Goal: Transaction & Acquisition: Purchase product/service

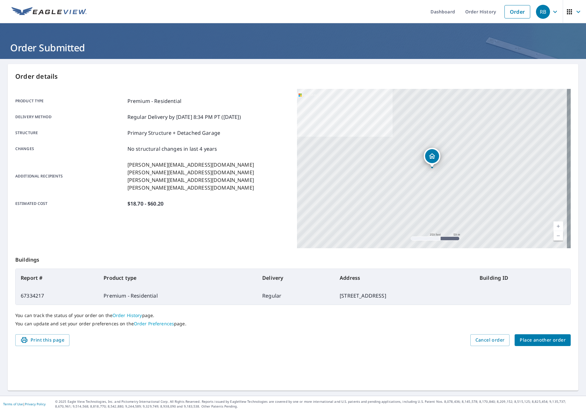
click at [550, 340] on span "Place another order" at bounding box center [542, 340] width 46 height 8
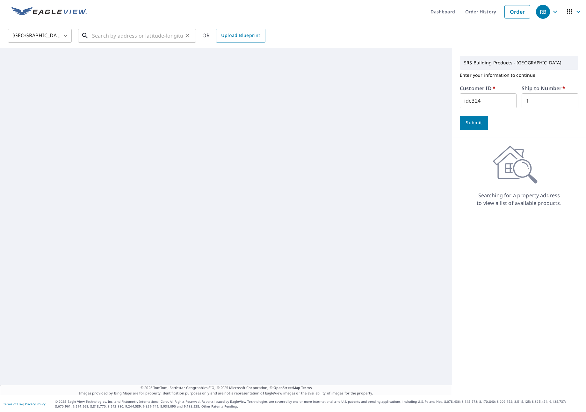
click at [127, 37] on input "text" at bounding box center [137, 36] width 91 height 18
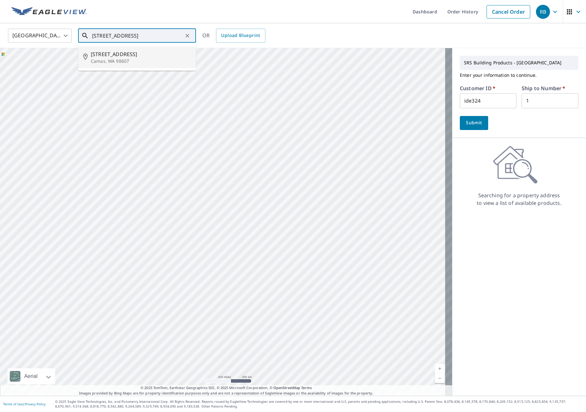
click at [127, 54] on span "[STREET_ADDRESS]" at bounding box center [141, 54] width 100 height 8
type input "[STREET_ADDRESS]"
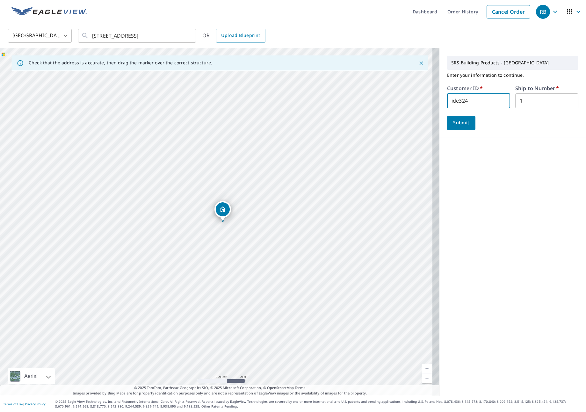
click at [458, 97] on input "ide324" at bounding box center [478, 100] width 63 height 15
type input "APE324"
click at [447, 126] on button "Submit" at bounding box center [461, 123] width 28 height 14
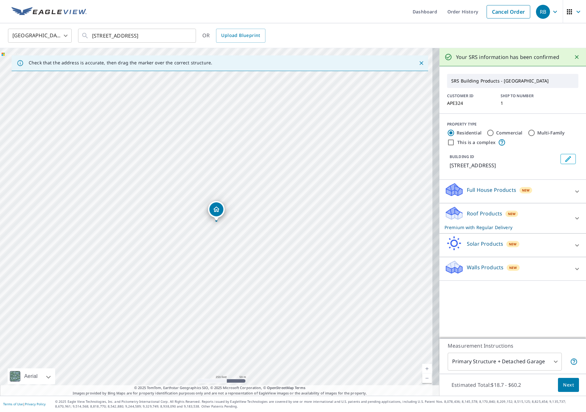
click at [545, 221] on div "Roof Products New Premium with Regular Delivery" at bounding box center [506, 218] width 125 height 25
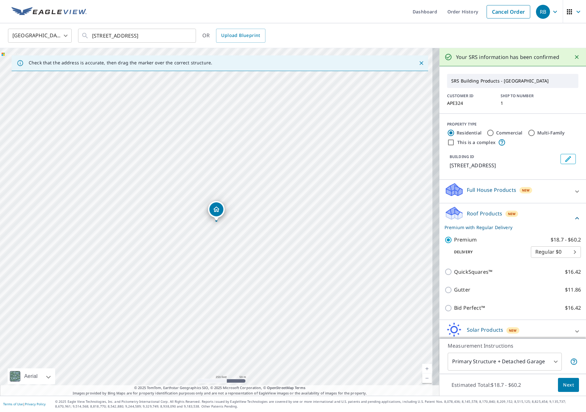
click at [563, 381] on span "Next" at bounding box center [568, 385] width 11 height 8
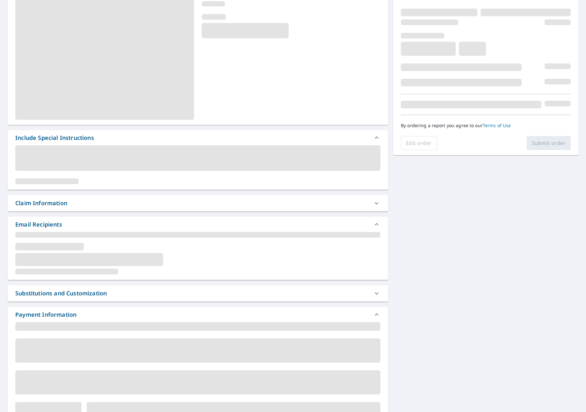
scroll to position [96, 0]
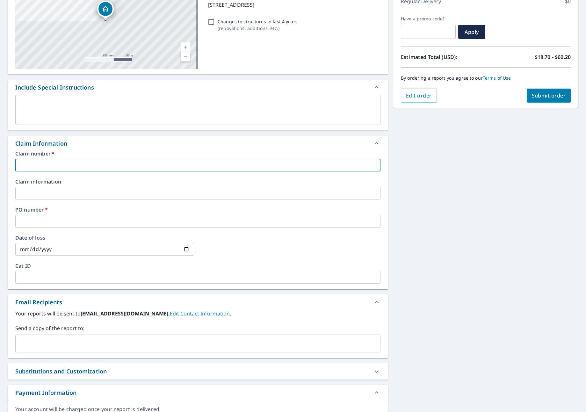
click at [42, 158] on div "Claim number   * ​" at bounding box center [197, 161] width 365 height 20
type input "2"
checkbox input "true"
type input "22"
checkbox input "true"
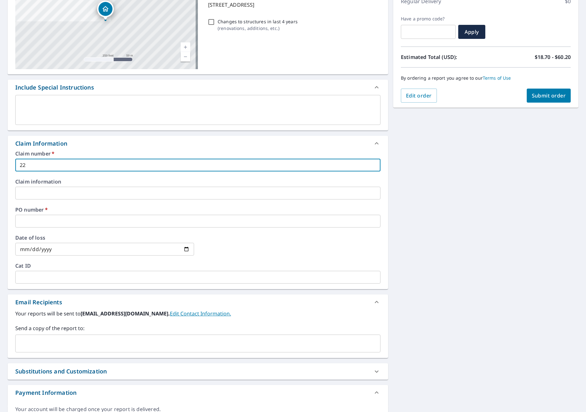
type input "223"
checkbox input "true"
type input "2233"
checkbox input "true"
type input "2233"
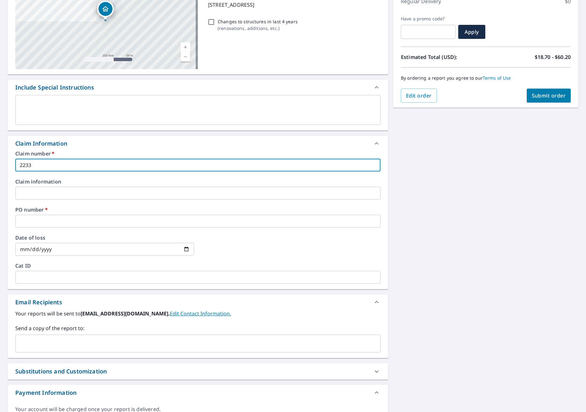
checkbox input "true"
type input "2233 N"
checkbox input "true"
type input "2233 NW"
checkbox input "true"
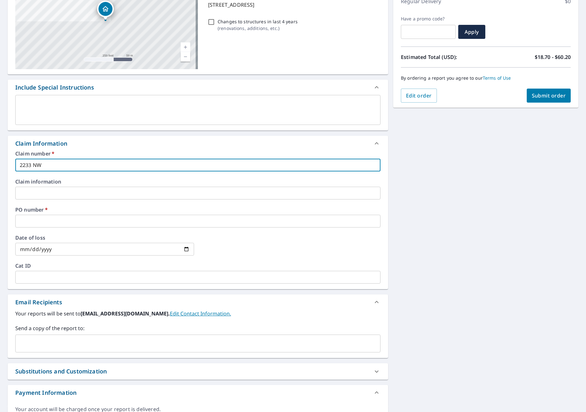
type input "2233 NW"
checkbox input "true"
type input "2233 NW O"
checkbox input "true"
type input "2233 NW OX"
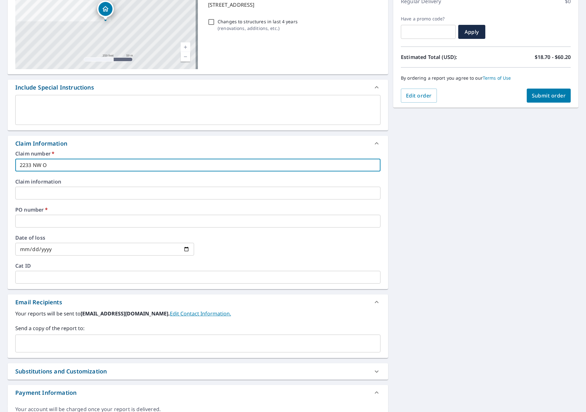
checkbox input "true"
type input "[STREET_ADDRESS]"
checkbox input "true"
type input "2233 NW OXFO"
checkbox input "true"
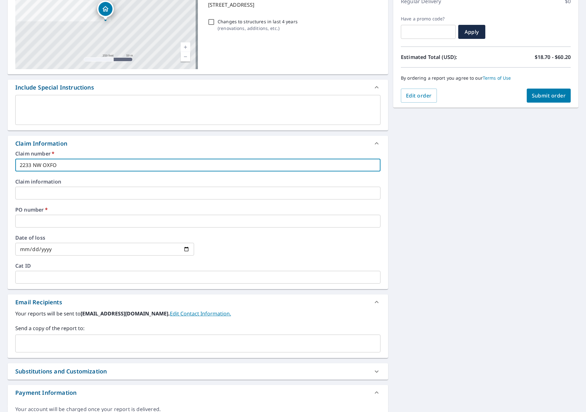
type input "2233 NW OXFOR"
checkbox input "true"
type input "[STREET_ADDRESS]"
checkbox input "true"
type input "[STREET_ADDRESS]"
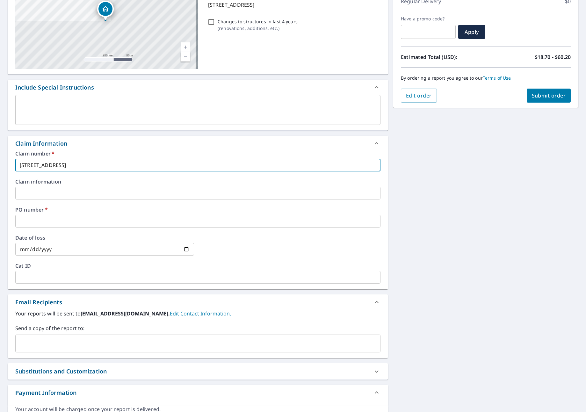
checkbox input "true"
type input "[STREET_ADDRESS]"
checkbox input "true"
type input "[STREET_ADDRESS]"
checkbox input "true"
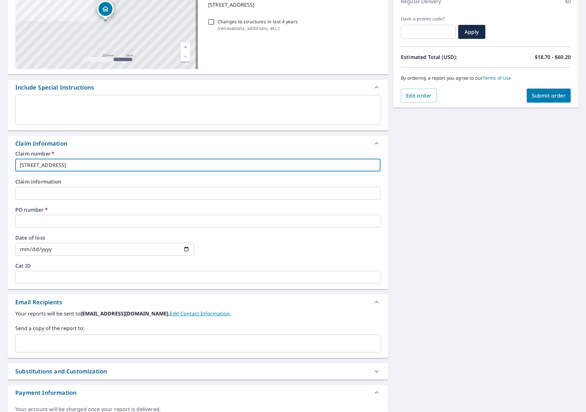
drag, startPoint x: 92, startPoint y: 168, endPoint x: -64, endPoint y: 156, distance: 156.2
click at [0, 156] on html "RB RB Dashboard Order History Cancel Order RB Dashboard / Finalize Order Finali…" at bounding box center [293, 206] width 586 height 412
type input "A"
checkbox input "true"
type input "AP"
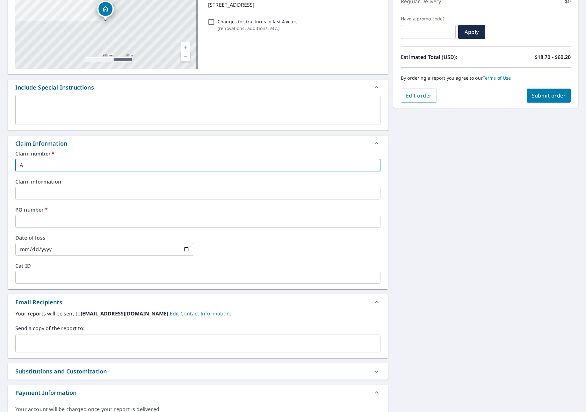
checkbox input "true"
type input "APE"
checkbox input "true"
type input "APEX"
checkbox input "true"
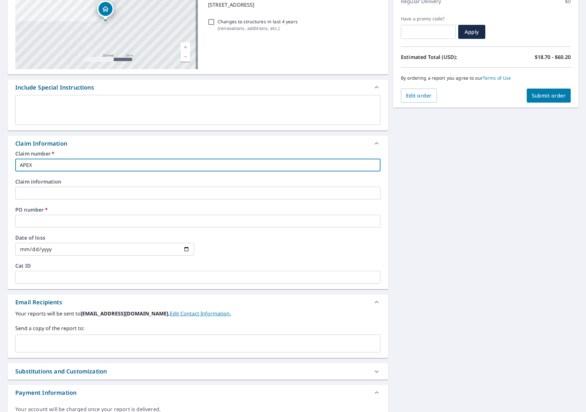
type input "APEX"
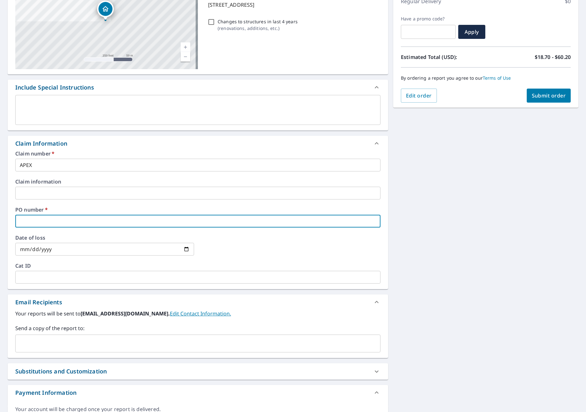
type input "A"
checkbox input "true"
type input "AP"
checkbox input "true"
type input "APE"
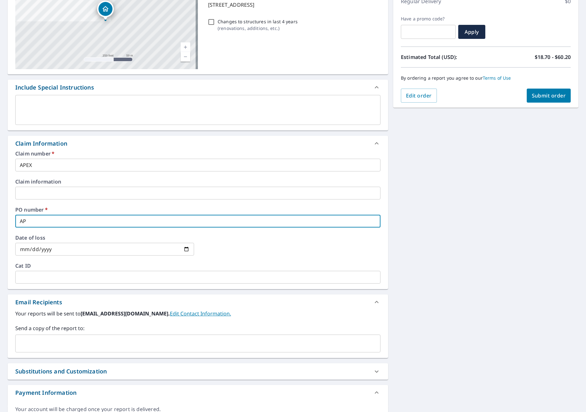
checkbox input "true"
type input "APEX"
checkbox input "true"
type input "APEX"
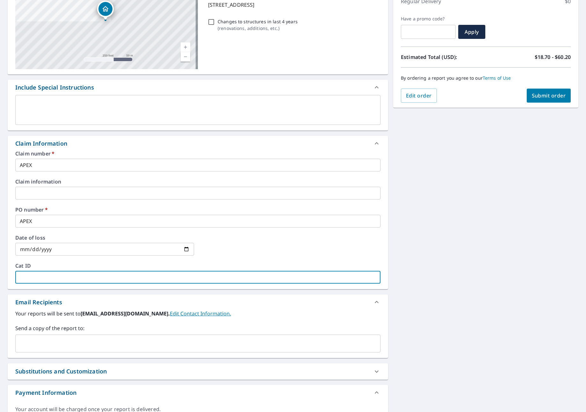
type input "A"
checkbox input "true"
type input "AP"
checkbox input "true"
type input "APE"
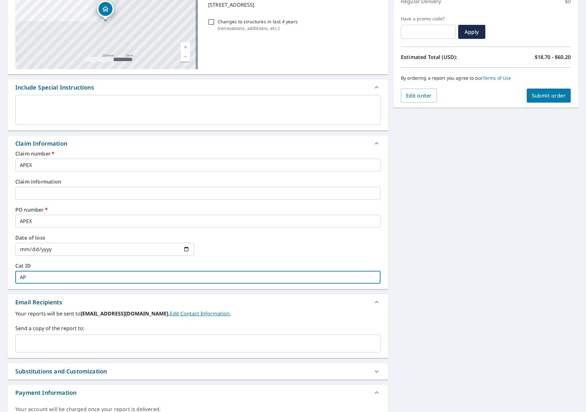
checkbox input "true"
type input "APEX"
checkbox input "true"
type input "APEX"
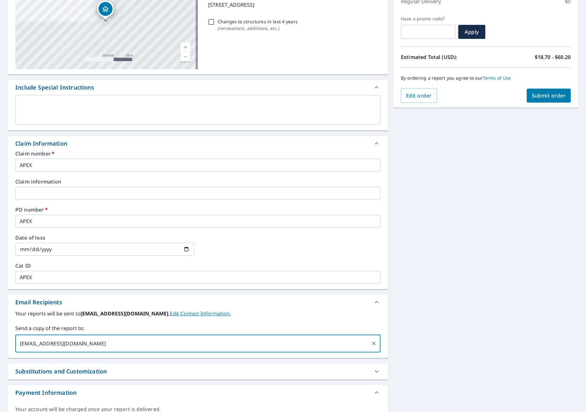
type input "[EMAIL_ADDRESS][DOMAIN_NAME]"
checkbox input "true"
type input "[PERSON_NAME][EMAIL_ADDRESS][PERSON_NAME][DOMAIN_NAME]"
checkbox input "true"
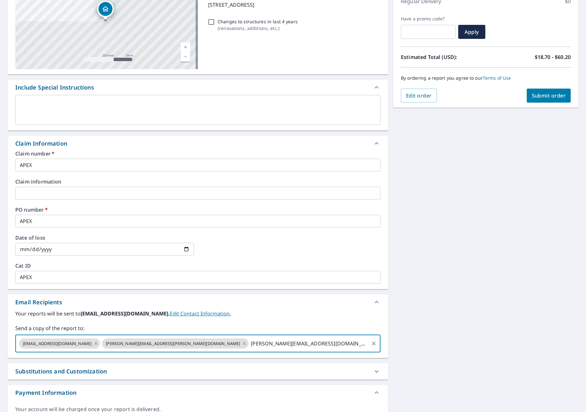
type input "[PERSON_NAME][EMAIL_ADDRESS][DOMAIN_NAME]"
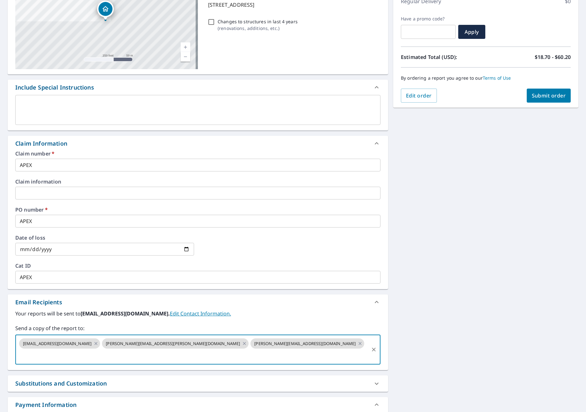
click at [536, 91] on button "Submit order" at bounding box center [548, 96] width 44 height 14
checkbox input "true"
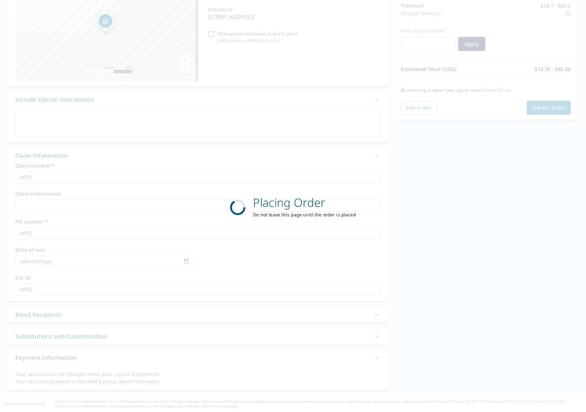
scroll to position [84, 0]
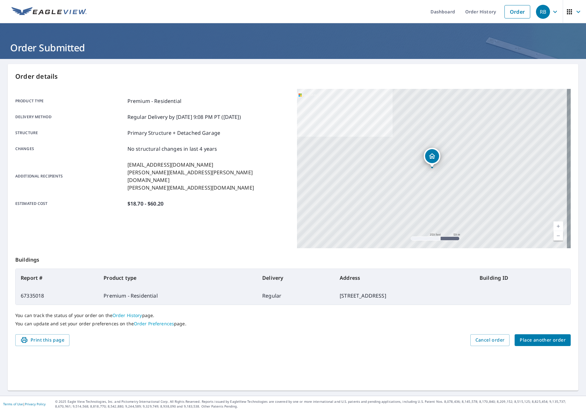
click at [548, 342] on span "Place another order" at bounding box center [542, 340] width 46 height 8
